Goal: Complete application form

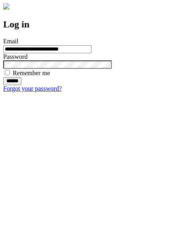
type input "**********"
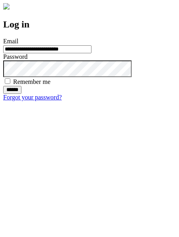
click at [21, 94] on input "******" at bounding box center [12, 90] width 18 height 8
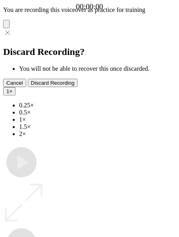
type input "**********"
